Goal: Obtain resource: Obtain resource

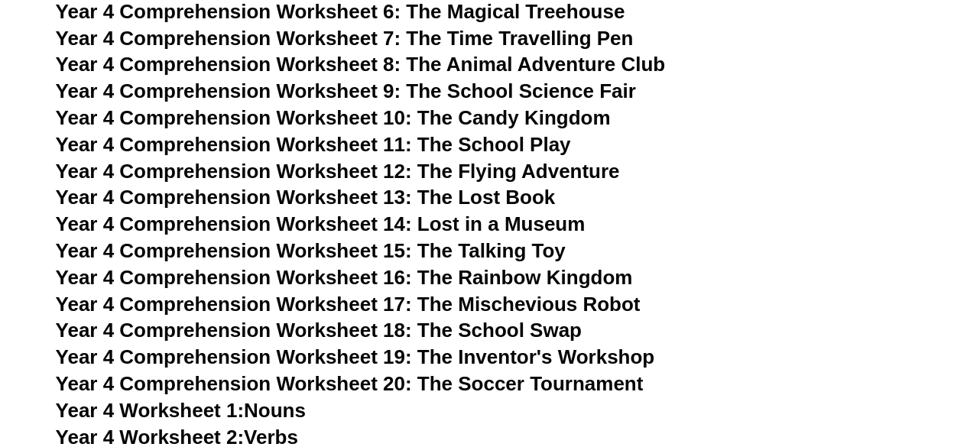
scroll to position [5597, 0]
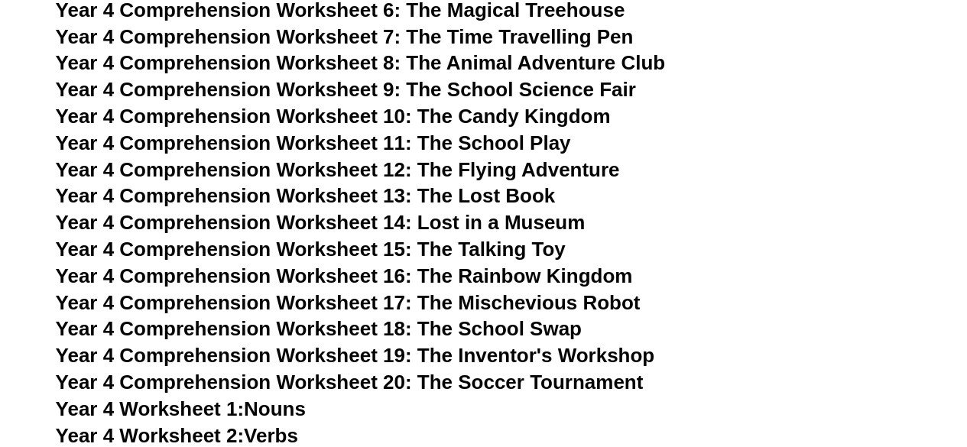
click at [316, 316] on h3 "Year 4 Comprehension Worksheet 17: The Mischevious Robot" at bounding box center [484, 303] width 856 height 26
click at [316, 310] on span "Year 4 Comprehension Worksheet 17: The Mischevious Robot" at bounding box center [348, 302] width 585 height 23
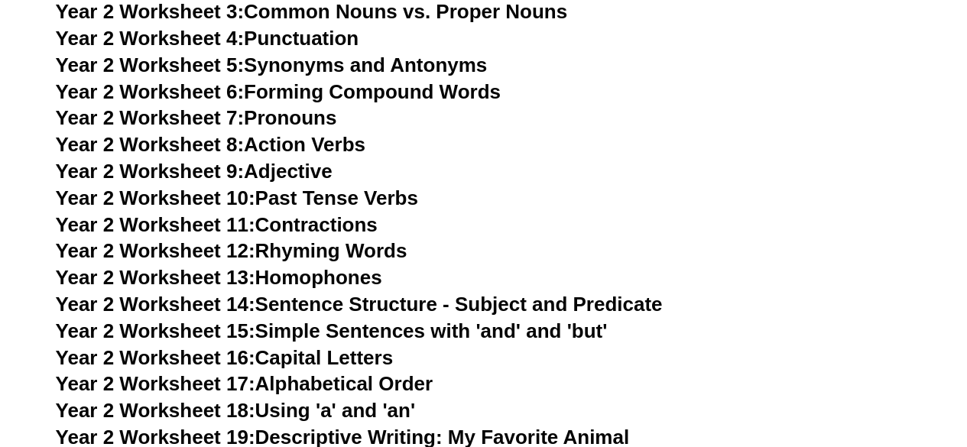
scroll to position [3773, 0]
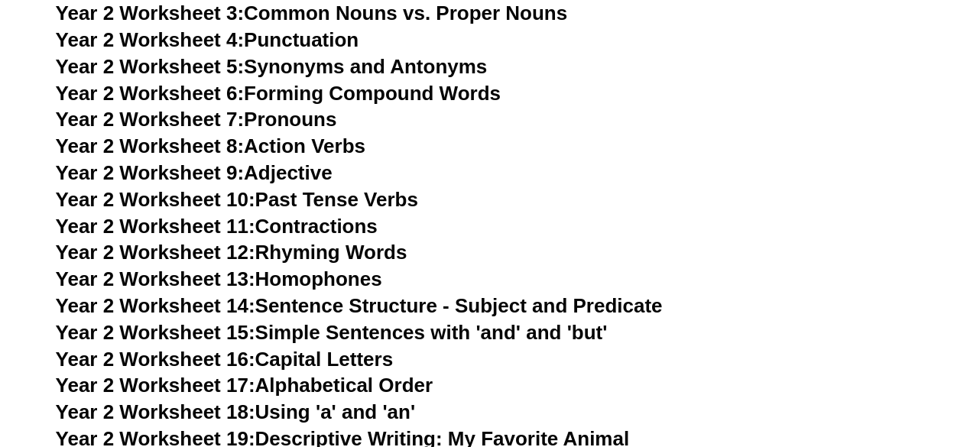
click at [345, 148] on link "Year 2 Worksheet 8: Action Verbs" at bounding box center [210, 145] width 309 height 23
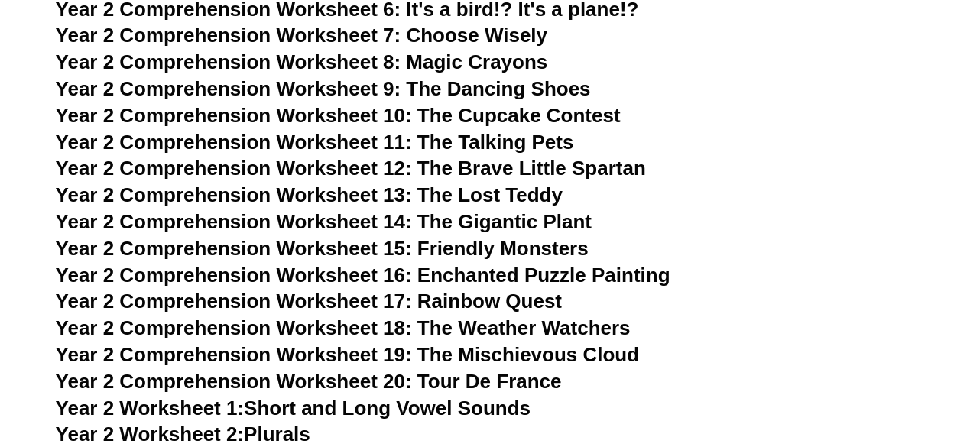
scroll to position [3327, 0]
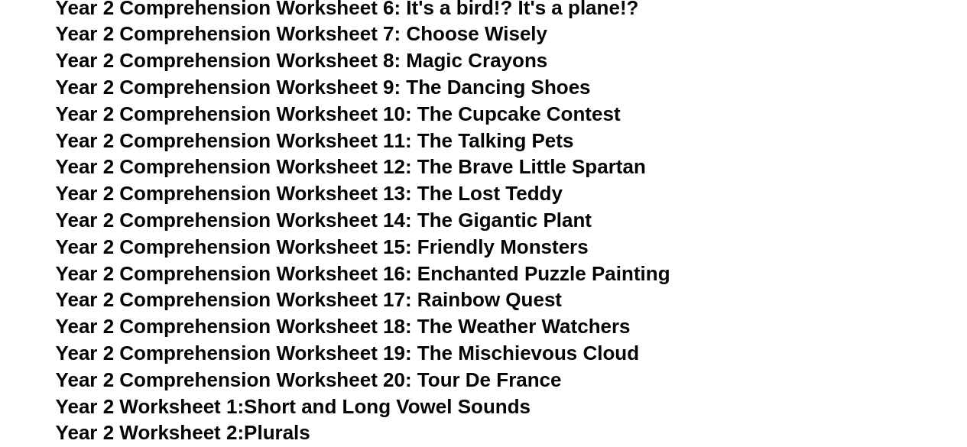
drag, startPoint x: 399, startPoint y: 141, endPoint x: 552, endPoint y: 142, distance: 152.8
click at [399, 141] on span "Year 2 Comprehension Worksheet 11: The Talking Pets" at bounding box center [315, 140] width 518 height 23
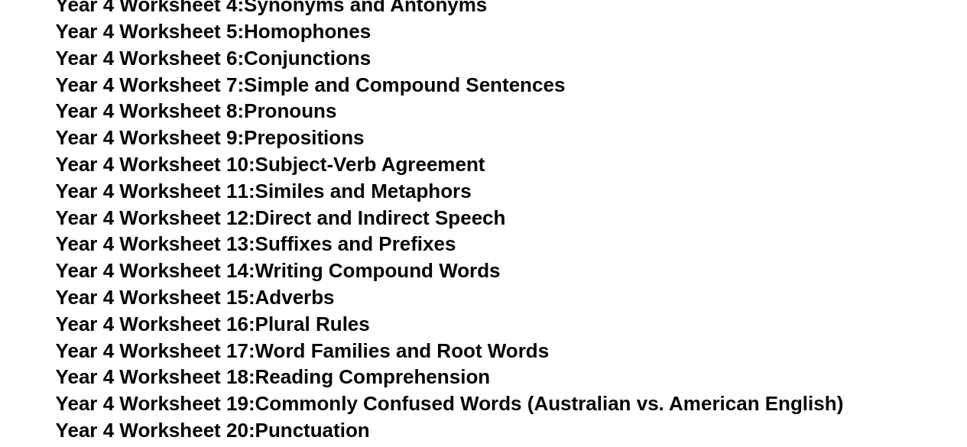
scroll to position [6081, 0]
